Goal: Task Accomplishment & Management: Manage account settings

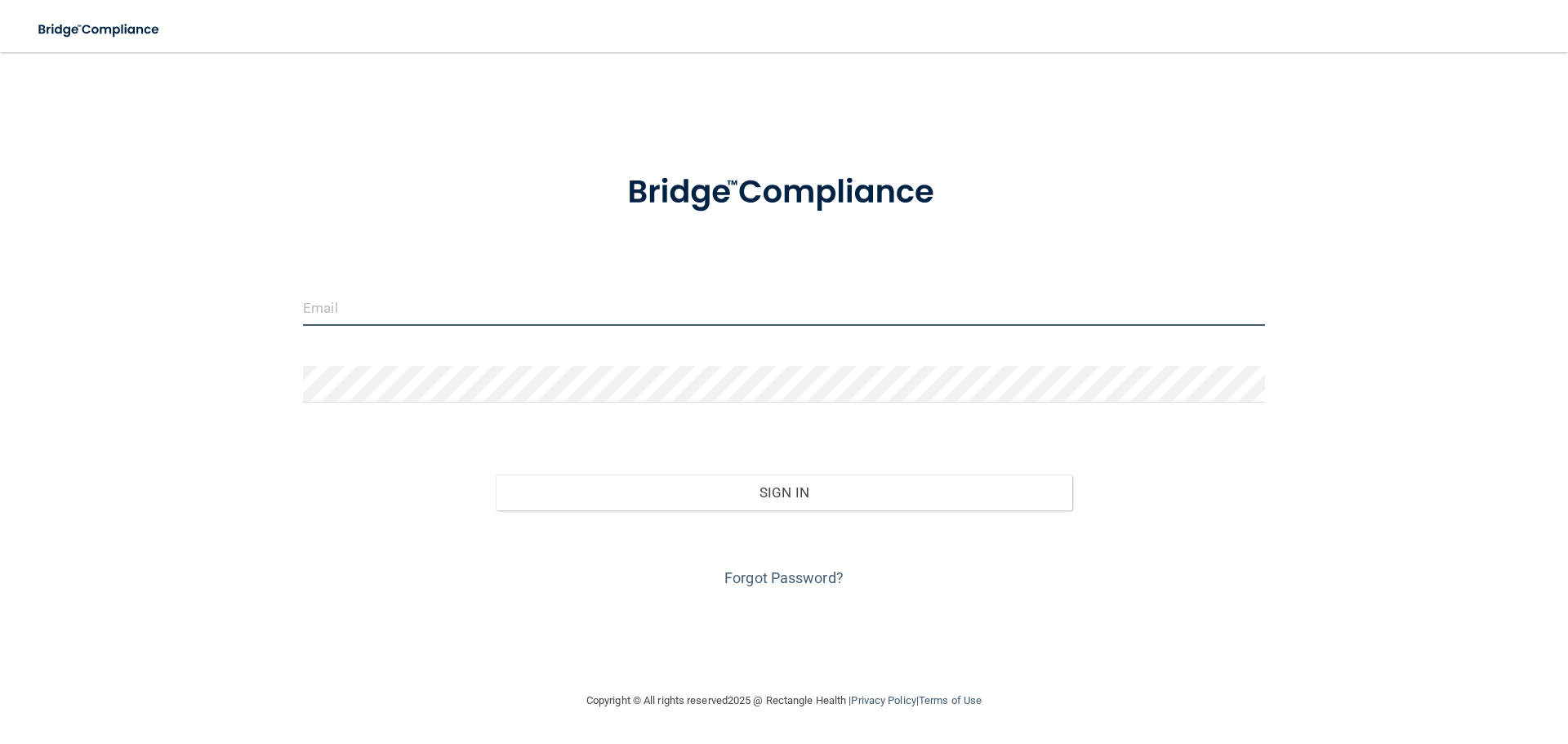
click at [390, 312] on input "email" at bounding box center [784, 307] width 962 height 37
type input "[PERSON_NAME][EMAIL_ADDRESS][PERSON_NAME][DOMAIN_NAME]"
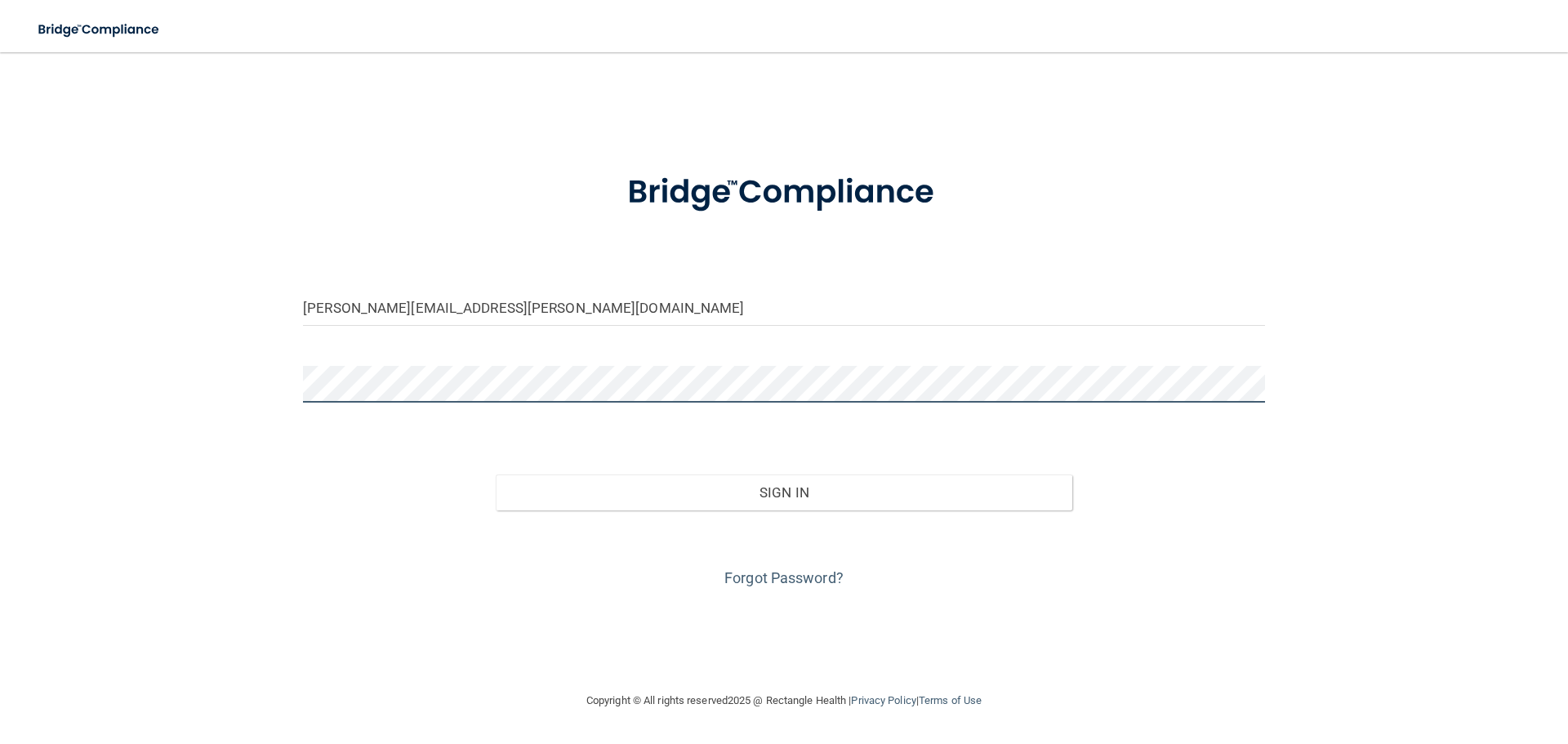
click at [34, 369] on div "[PERSON_NAME][EMAIL_ADDRESS][PERSON_NAME][DOMAIN_NAME] Invalid email/password. …" at bounding box center [783, 372] width 1503 height 606
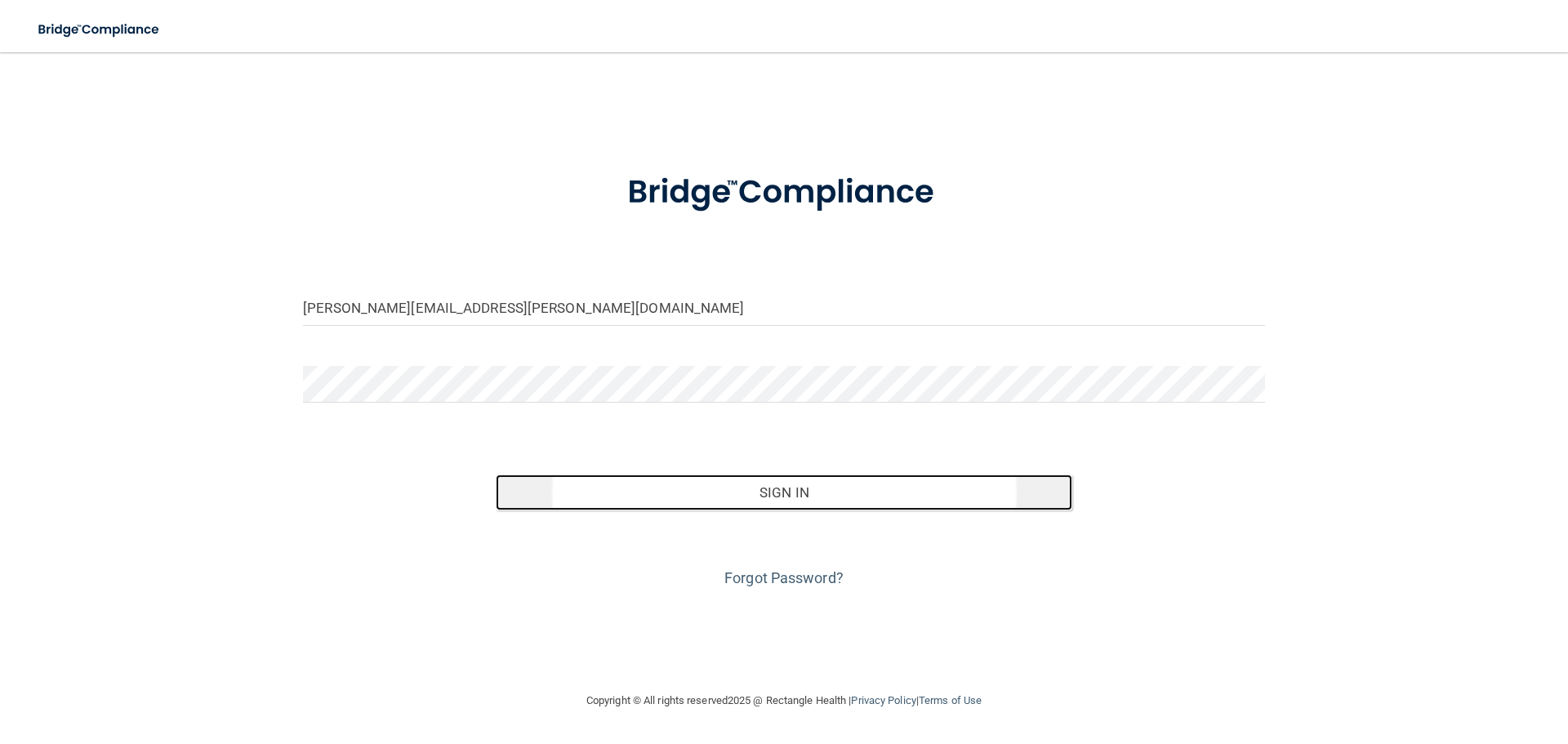
click at [764, 489] on button "Sign In" at bounding box center [784, 492] width 577 height 36
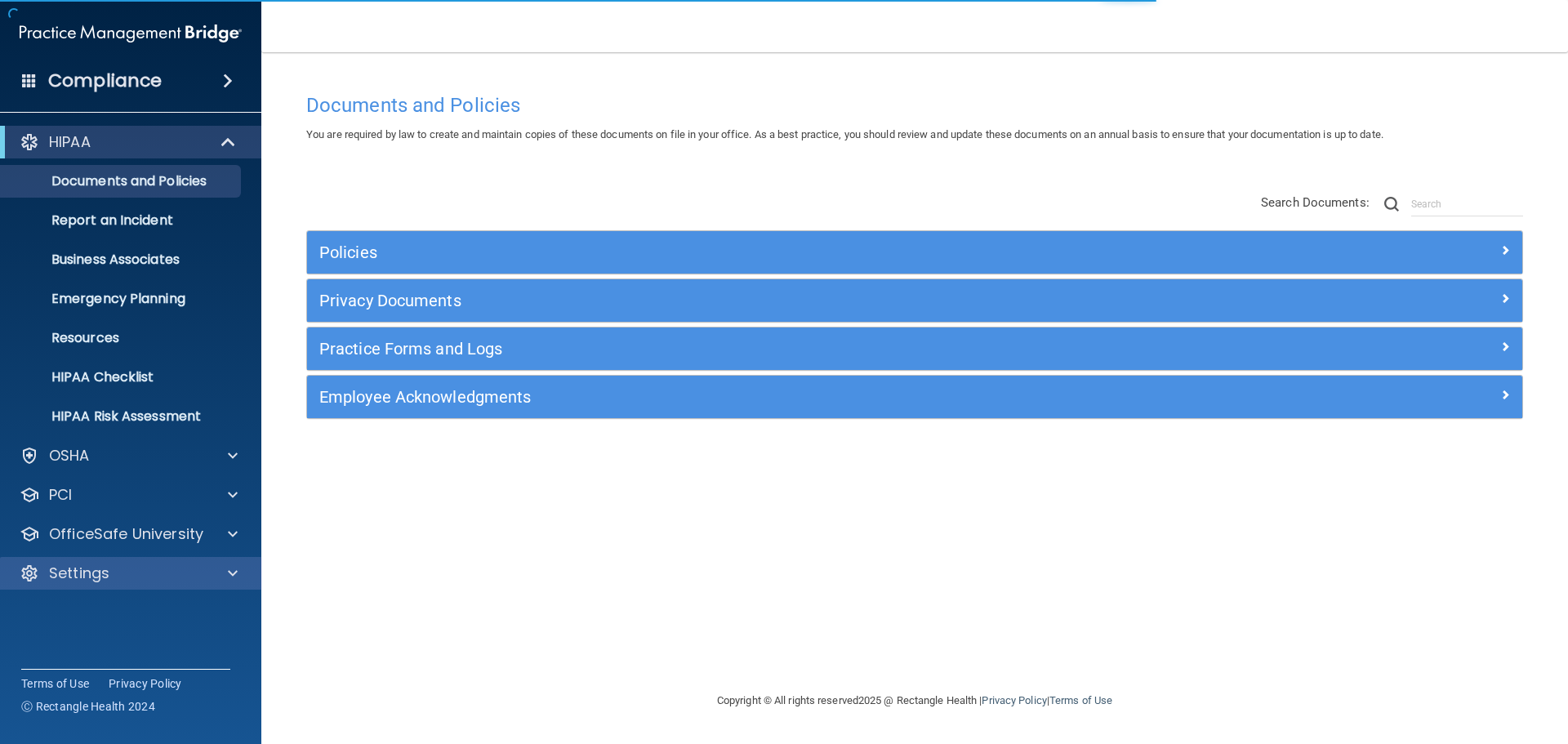
click at [126, 562] on div "Settings" at bounding box center [131, 573] width 262 height 32
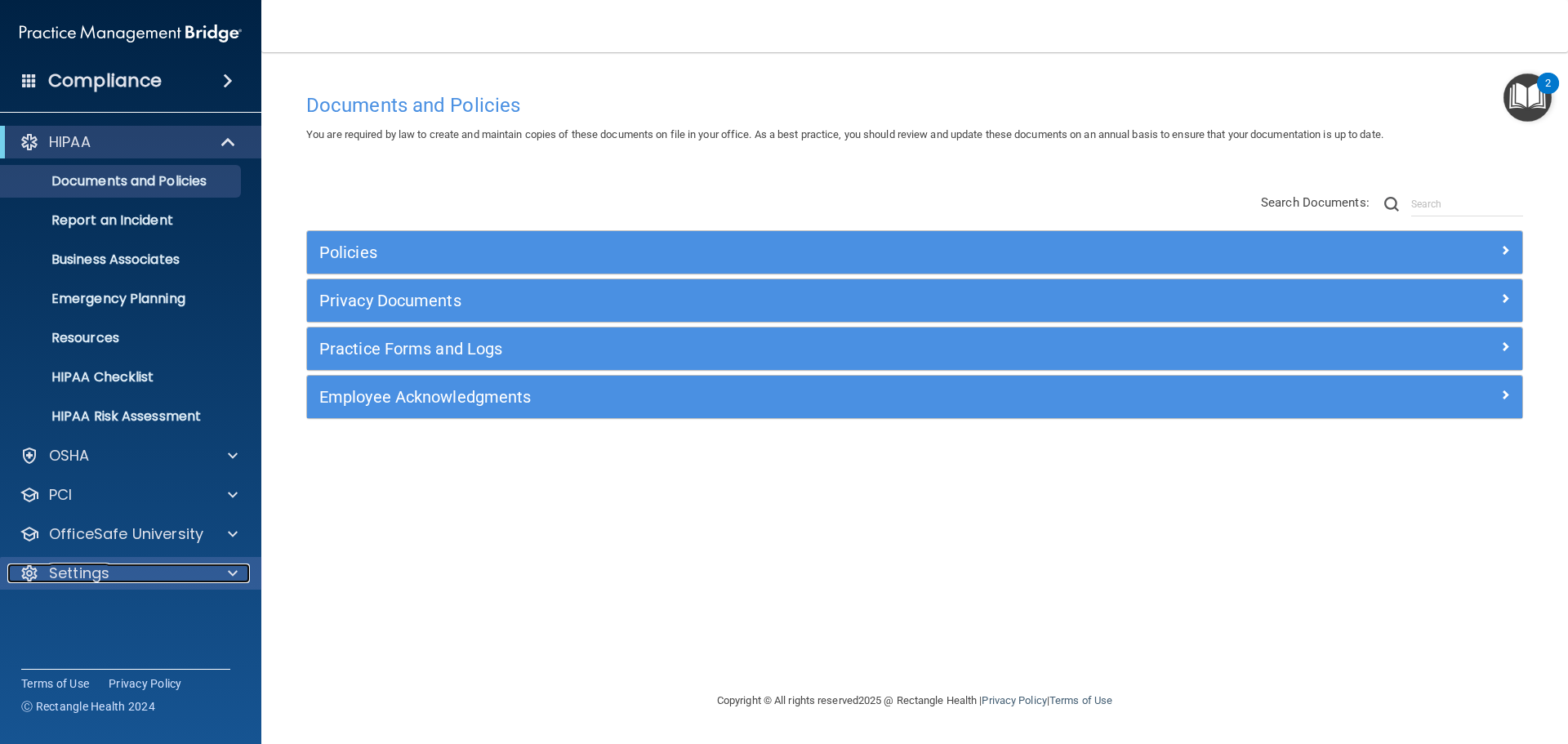
click at [105, 574] on p "Settings" at bounding box center [80, 574] width 61 height 20
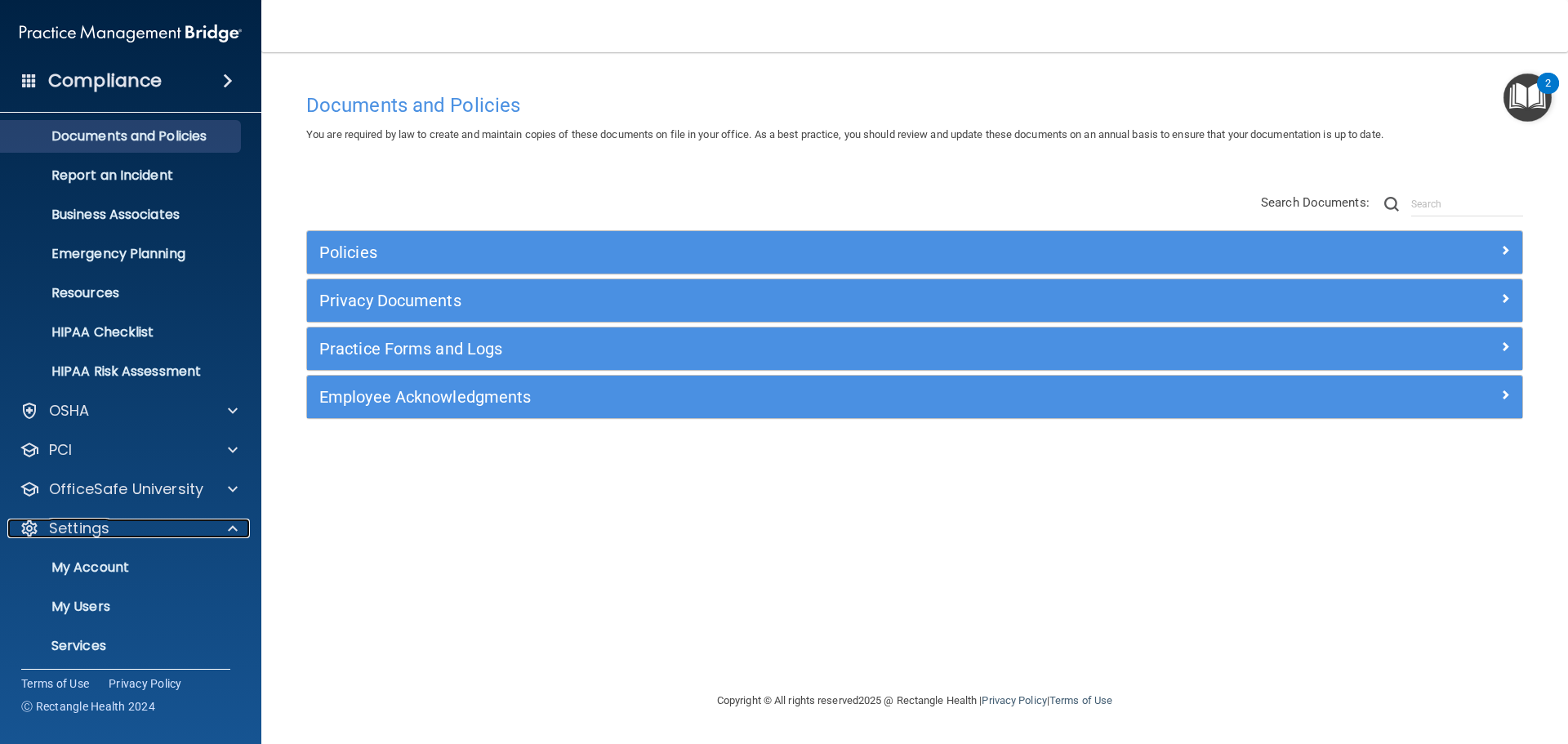
scroll to position [90, 0]
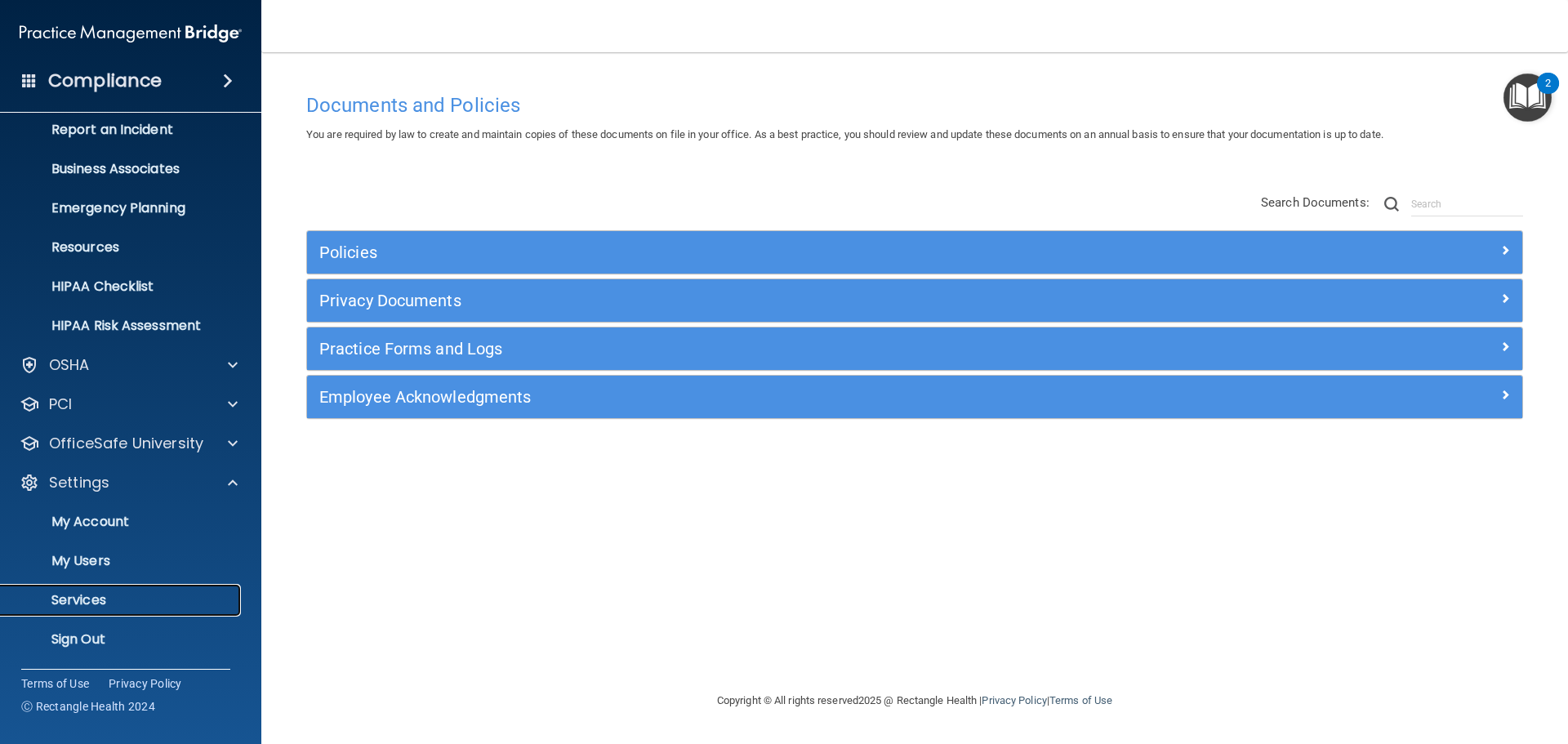
click at [98, 599] on p "Services" at bounding box center [122, 601] width 223 height 16
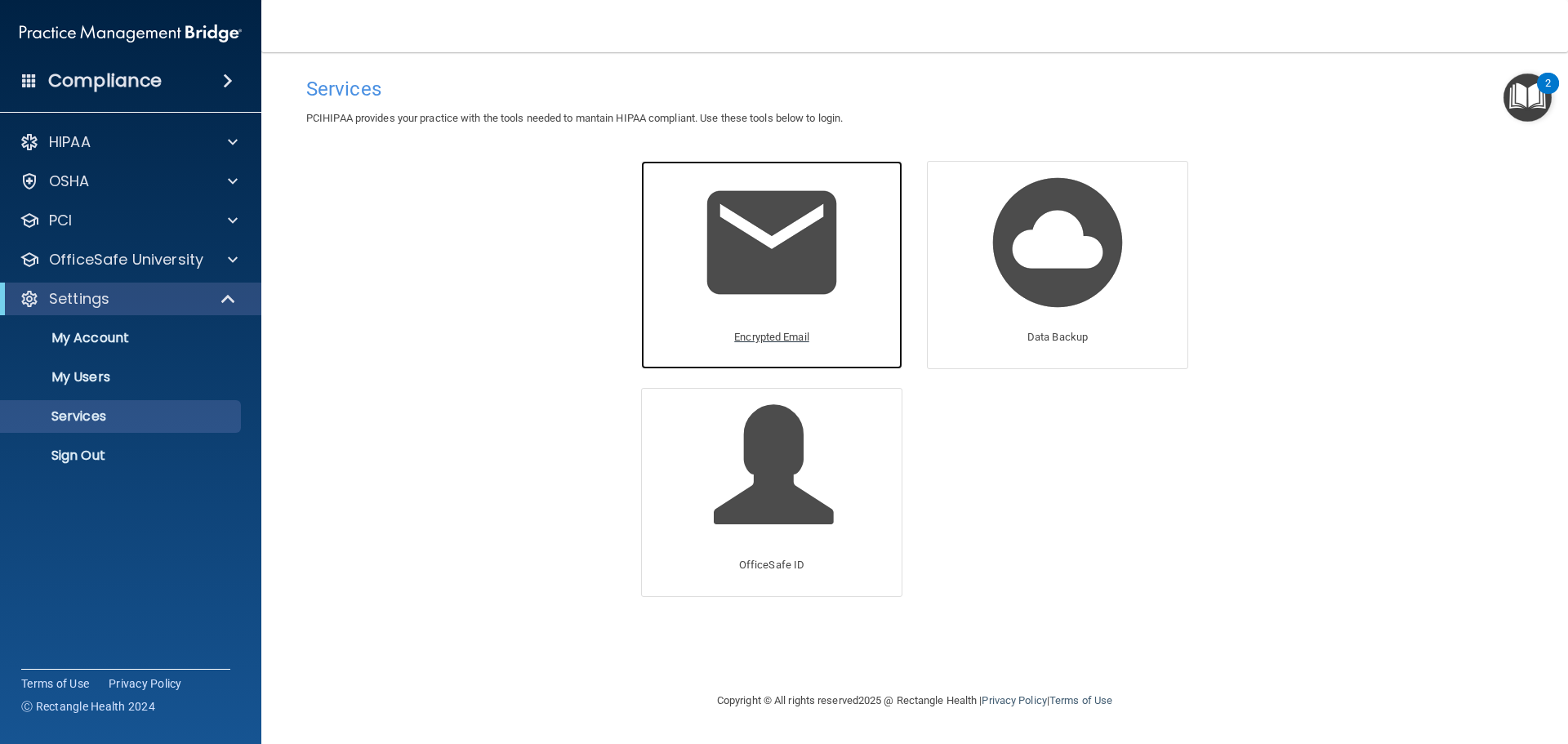
click at [760, 331] on p "Encrypted Email" at bounding box center [771, 338] width 75 height 20
